Goal: Information Seeking & Learning: Understand process/instructions

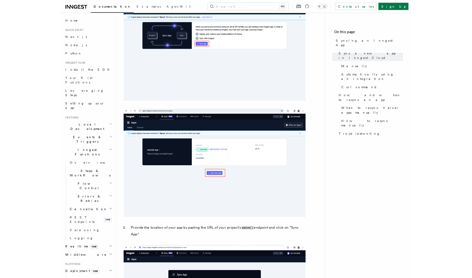
scroll to position [303, 0]
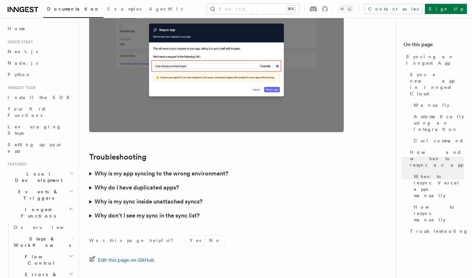
scroll to position [1790, 0]
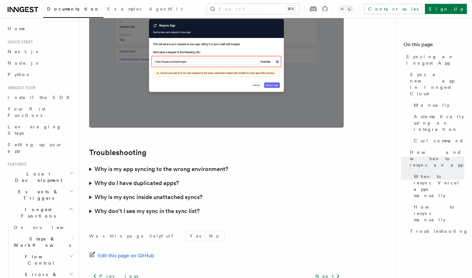
click at [91, 204] on summary "Why don’t I see my sync in the sync list?" at bounding box center [216, 211] width 255 height 14
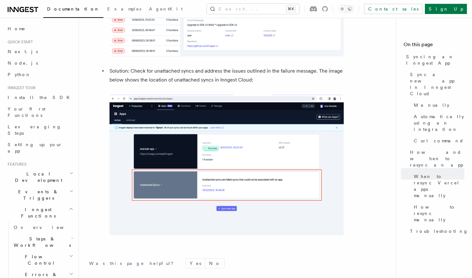
scroll to position [2340, 0]
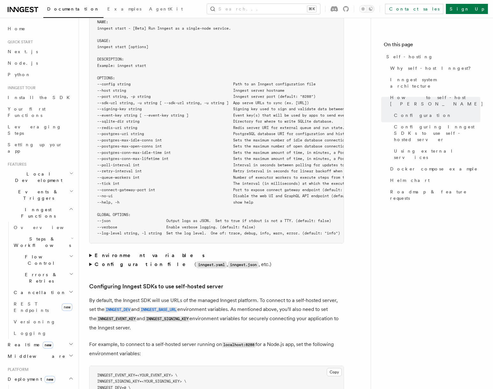
scroll to position [1191, 0]
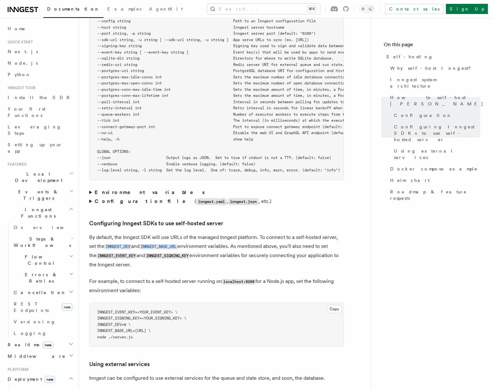
click at [93, 197] on summary "Configuration file ( inngest.yaml , inngest.json , etc.)" at bounding box center [216, 201] width 255 height 9
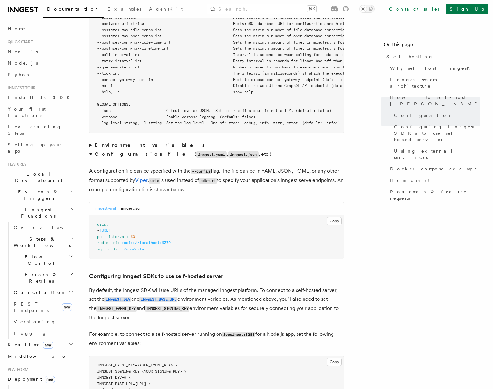
scroll to position [1239, 0]
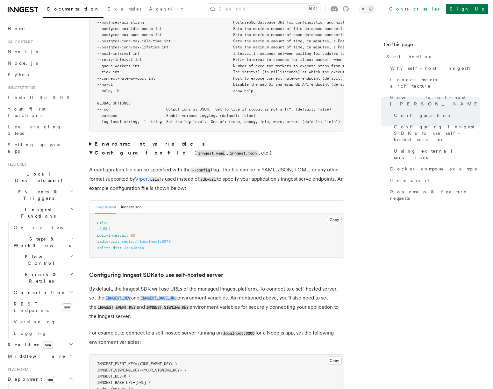
click at [125, 243] on article "Platform Deployment Self-hosting Self-hosting support for Inngest is supported …" at bounding box center [224, 200] width 271 height 2822
